Goal: Task Accomplishment & Management: Complete application form

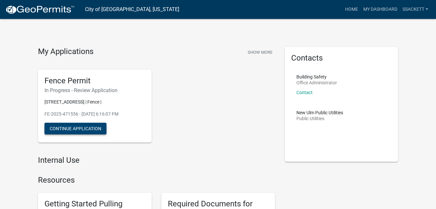
click at [97, 128] on button "Continue Application" at bounding box center [75, 128] width 62 height 12
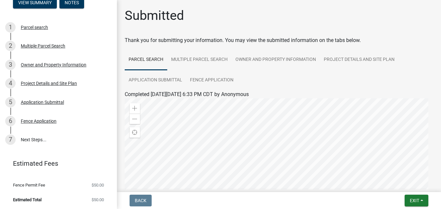
scroll to position [47, 0]
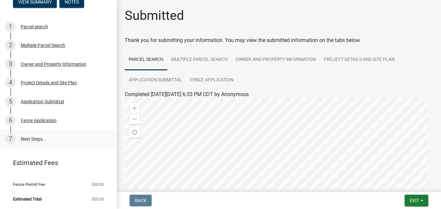
click at [39, 138] on link "7 Next Steps..." at bounding box center [58, 138] width 117 height 19
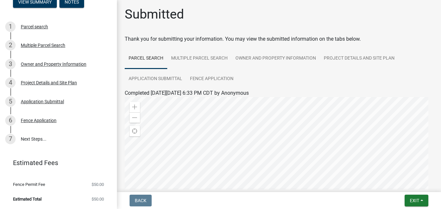
scroll to position [0, 0]
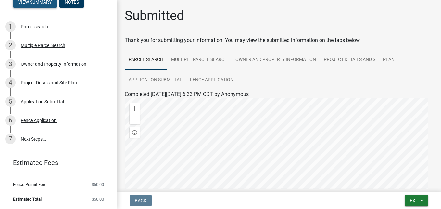
click at [44, 5] on button "View Summary" at bounding box center [35, 2] width 44 height 12
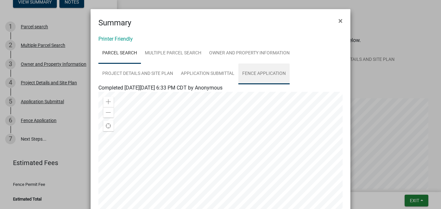
click at [275, 70] on link "Fence Application" at bounding box center [263, 73] width 51 height 21
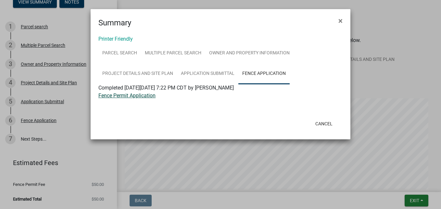
click at [125, 95] on link "Fence Permit Application" at bounding box center [126, 95] width 57 height 6
click at [341, 21] on span "×" at bounding box center [340, 20] width 4 height 9
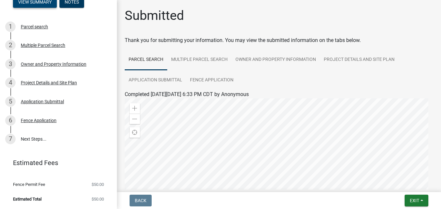
scroll to position [43, 0]
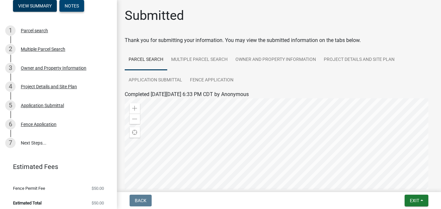
click at [79, 9] on button "Notes" at bounding box center [71, 6] width 25 height 12
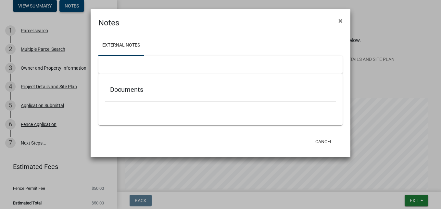
click at [79, 9] on ngb-modal-window "Notes × External Notes Documents Cancel" at bounding box center [220, 104] width 441 height 209
